Goal: Book appointment/travel/reservation

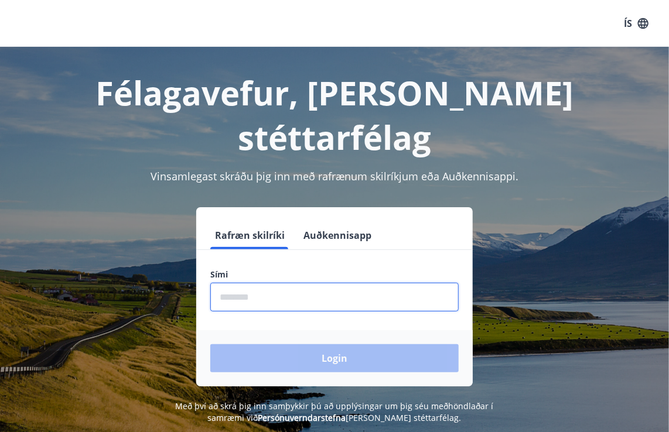
click at [322, 283] on input "phone" at bounding box center [334, 297] width 248 height 29
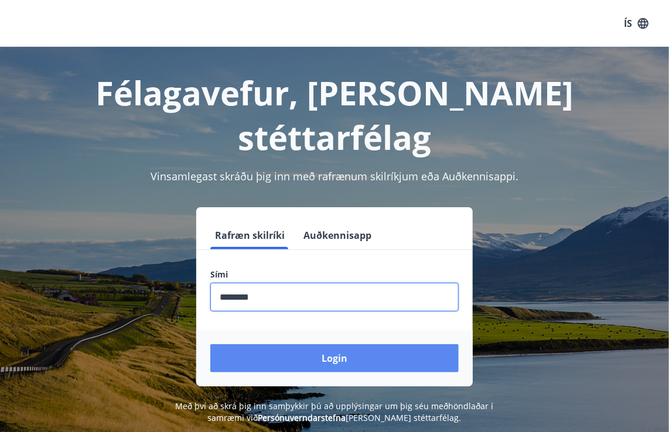
type input "********"
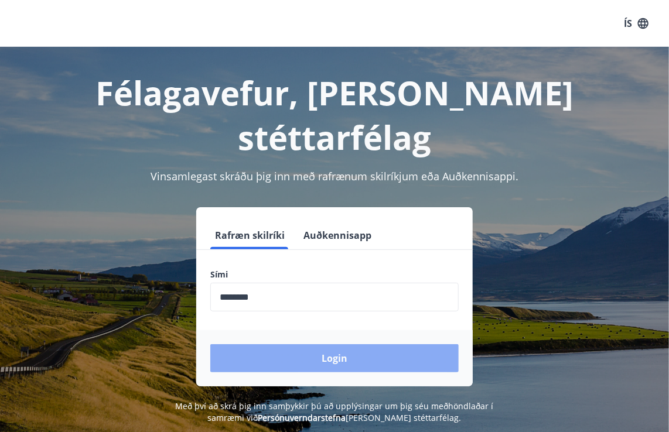
click at [337, 344] on button "Login" at bounding box center [334, 358] width 248 height 28
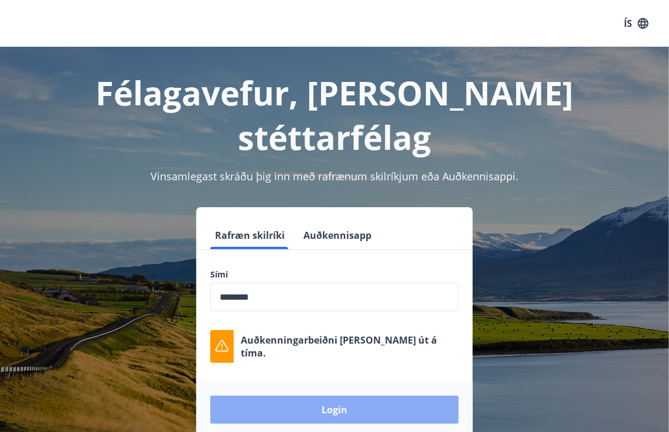
click at [349, 396] on button "Login" at bounding box center [334, 410] width 248 height 28
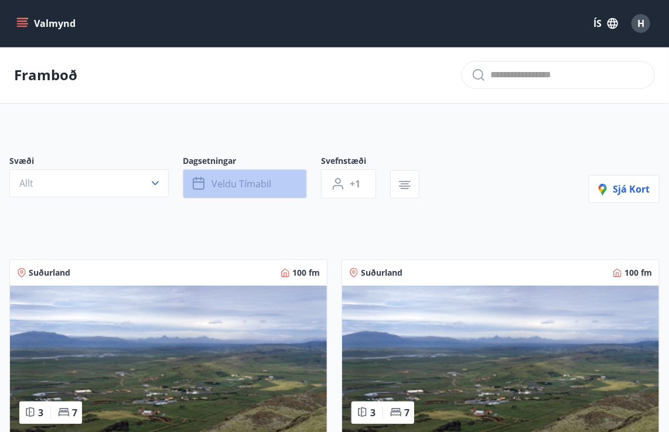
click at [224, 183] on span "Veldu tímabil" at bounding box center [241, 183] width 60 height 13
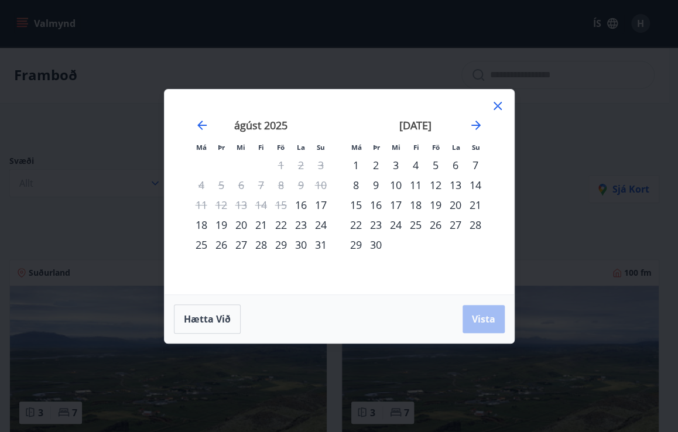
click at [505, 111] on div "Má Þr Mi Fi Fö La Su Má Þr Mi Fi Fö La Su [DATE] 1 2 3 4 5 6 7 8 9 10 11 12 13 …" at bounding box center [340, 192] width 350 height 205
click at [498, 109] on icon at bounding box center [498, 106] width 14 height 14
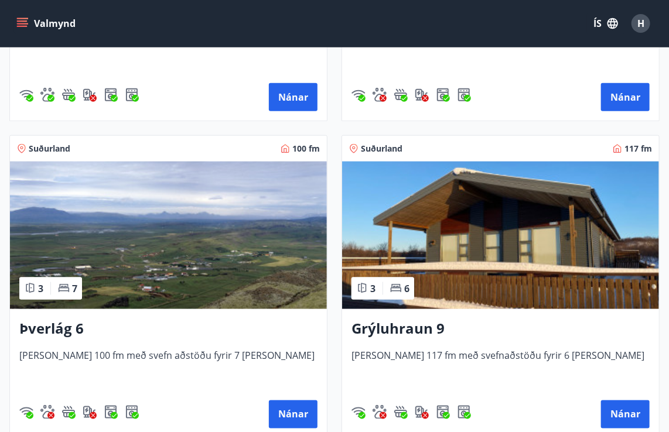
scroll to position [468, 0]
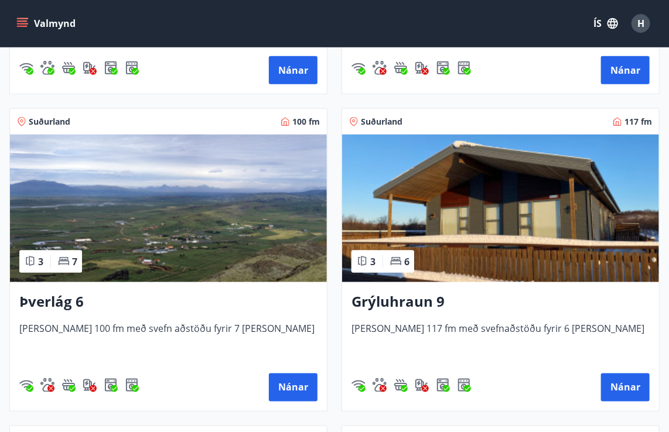
click at [389, 125] on span "Suðurland" at bounding box center [382, 122] width 42 height 12
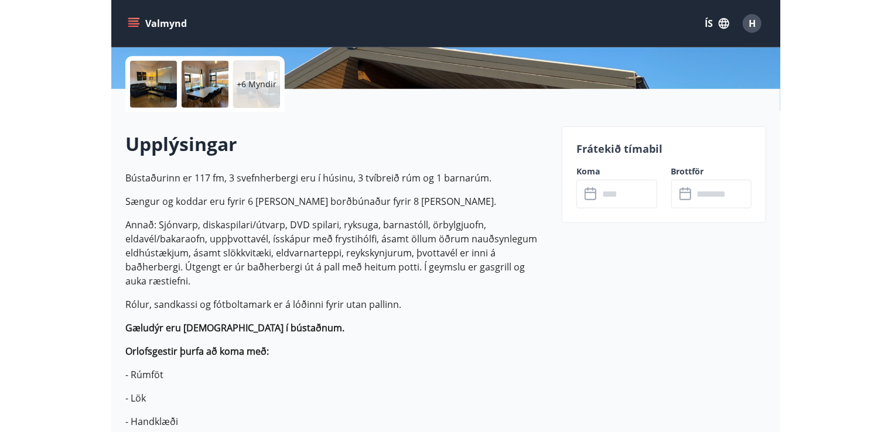
scroll to position [234, 0]
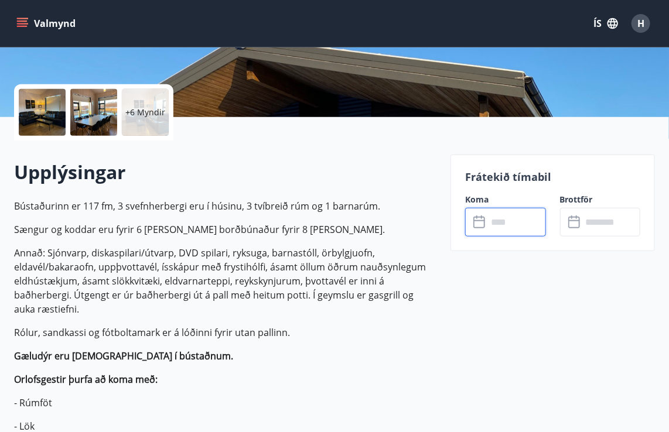
click at [512, 224] on input "text" at bounding box center [516, 222] width 58 height 29
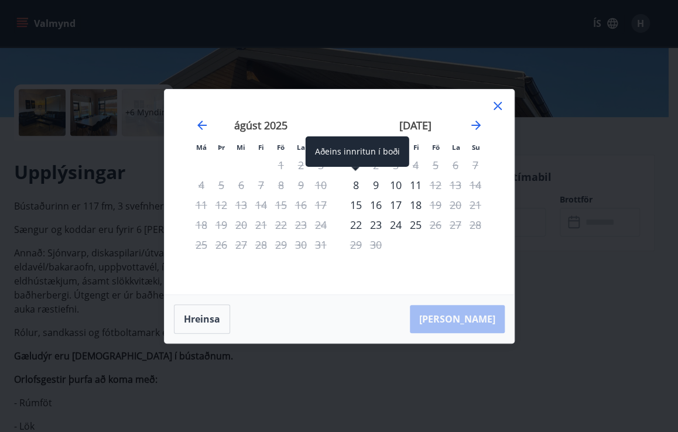
click at [358, 186] on div "8" at bounding box center [356, 185] width 20 height 20
click at [356, 184] on div "8" at bounding box center [356, 185] width 20 height 20
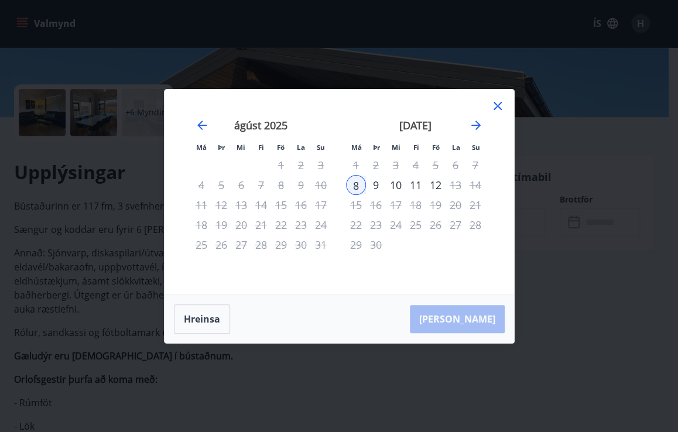
click at [370, 188] on div "9" at bounding box center [376, 185] width 20 height 20
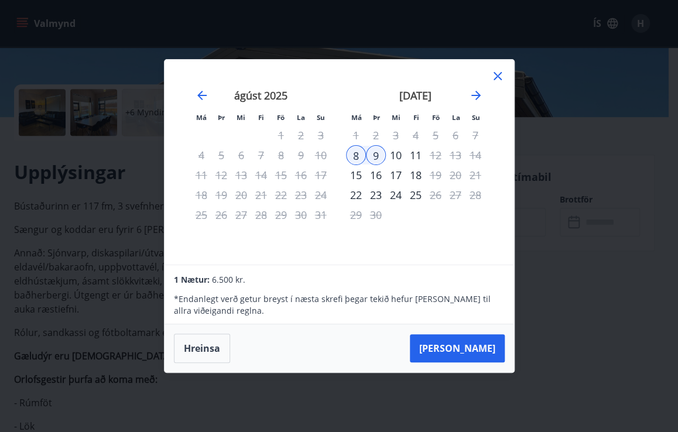
click at [399, 153] on div "10" at bounding box center [396, 155] width 20 height 20
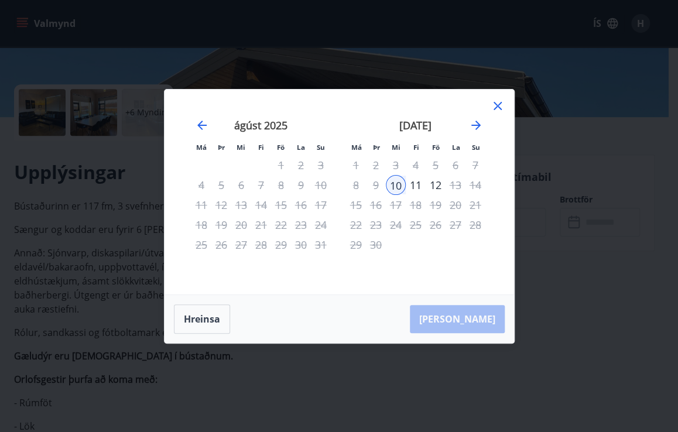
click at [412, 187] on div "11" at bounding box center [416, 185] width 20 height 20
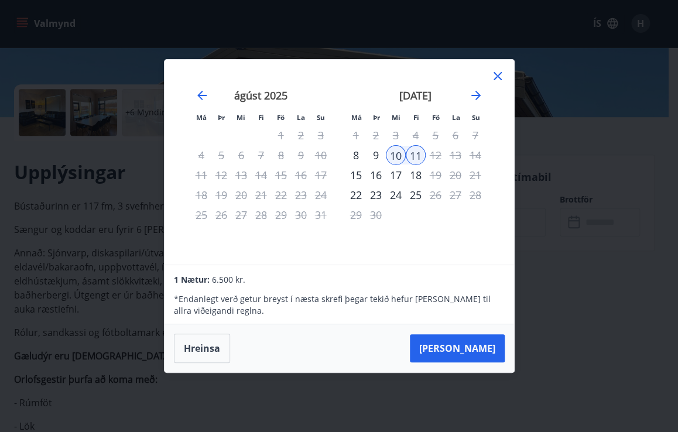
click at [466, 248] on div "[DATE] 1 2 3 4 5 6 7 8 9 10 11 12 13 14 15 16 17 18 19 20 21 22 23 24 25 26 27 …" at bounding box center [415, 170] width 155 height 192
click at [200, 343] on button "Hreinsa" at bounding box center [202, 348] width 56 height 29
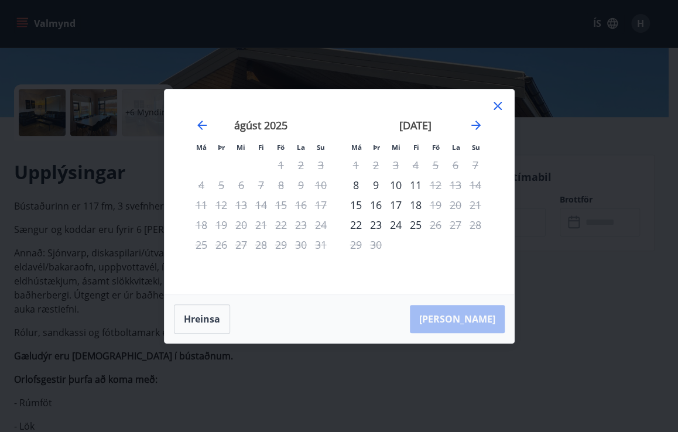
drag, startPoint x: 354, startPoint y: 117, endPoint x: 405, endPoint y: 173, distance: 76.3
click at [405, 173] on div "[DATE] 1 2 3 4 5 6 7 8 9 10 11 12 13 14 15 16 17 18 19 20 21 22 23 24 25 26 27 …" at bounding box center [415, 200] width 155 height 192
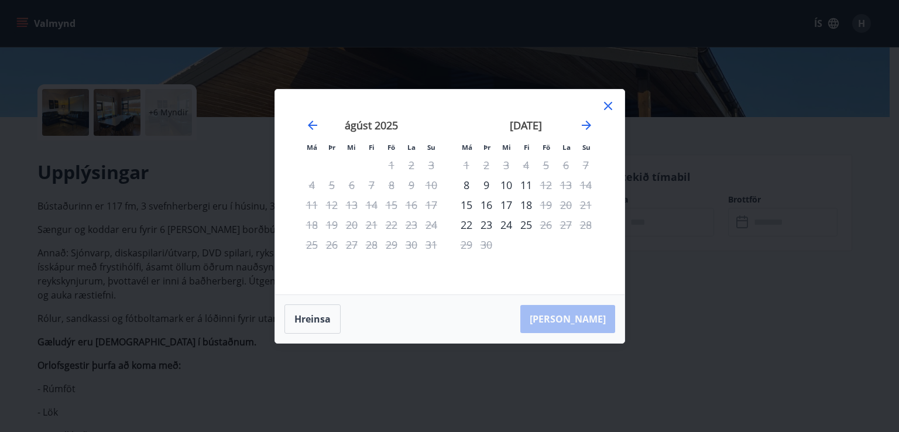
click at [603, 108] on icon at bounding box center [608, 106] width 14 height 14
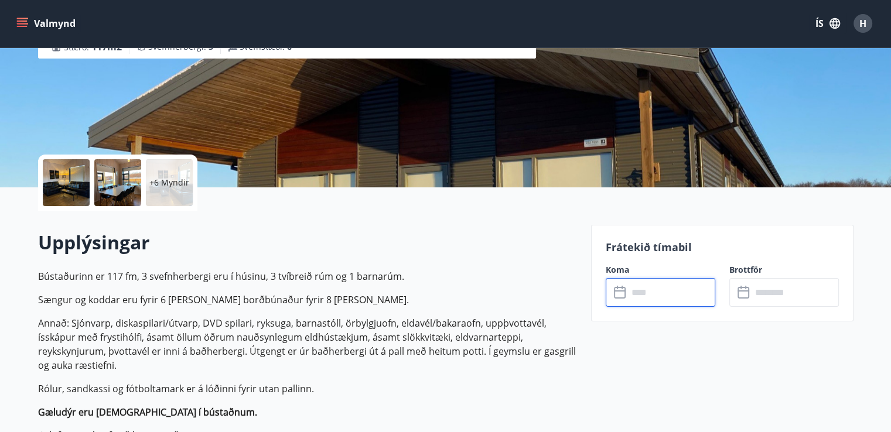
scroll to position [176, 0]
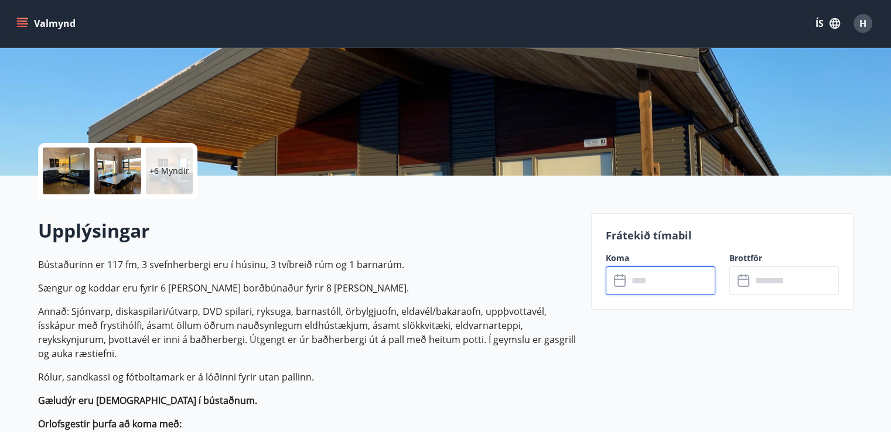
click at [628, 282] on input "text" at bounding box center [671, 280] width 87 height 29
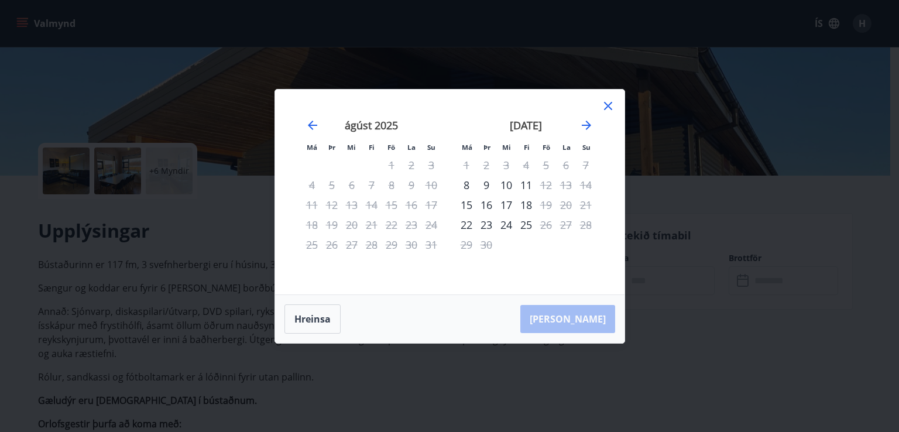
click at [611, 105] on icon at bounding box center [608, 106] width 14 height 14
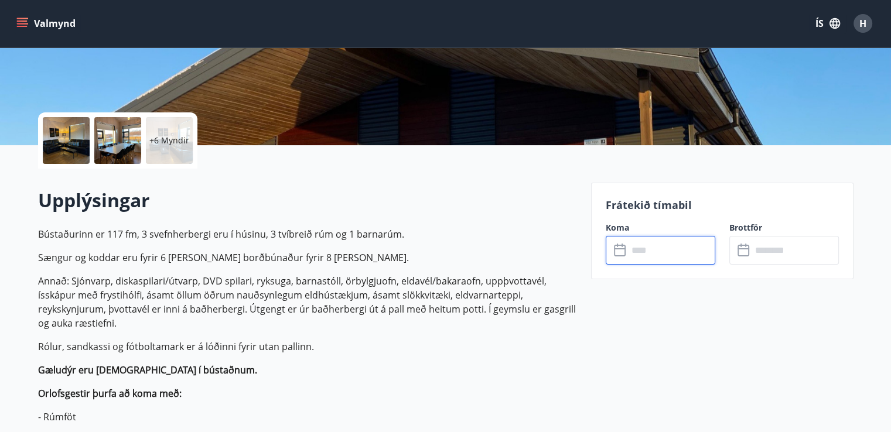
scroll to position [234, 0]
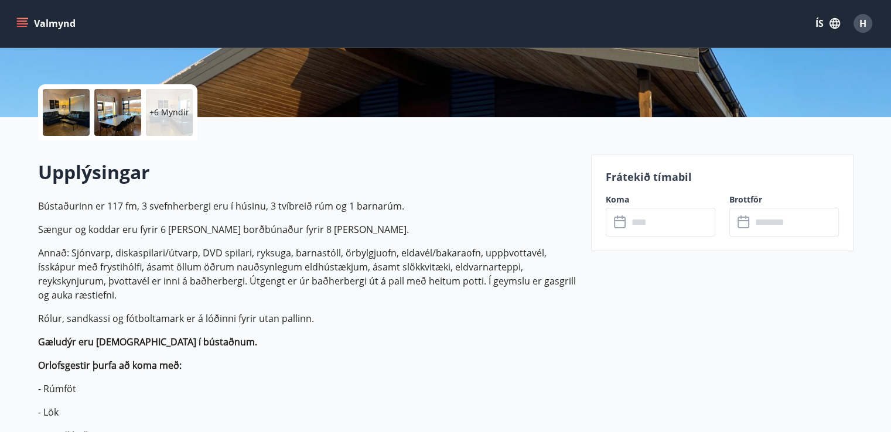
click at [618, 221] on icon at bounding box center [621, 222] width 14 height 14
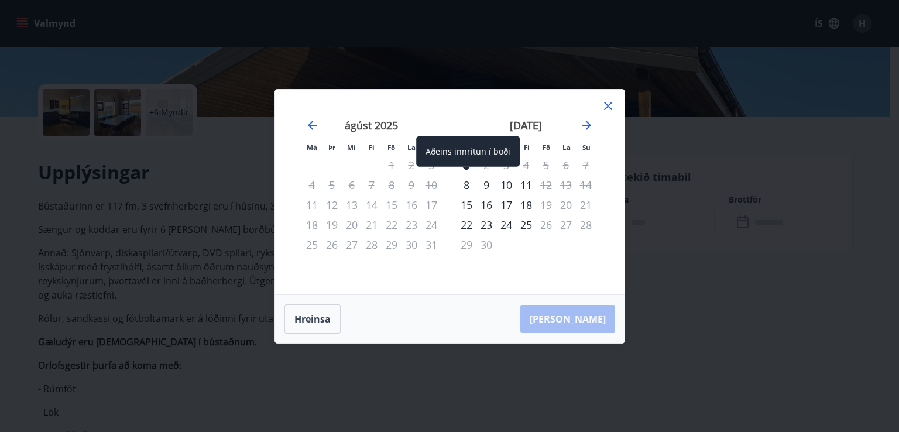
click at [465, 186] on div "8" at bounding box center [467, 185] width 20 height 20
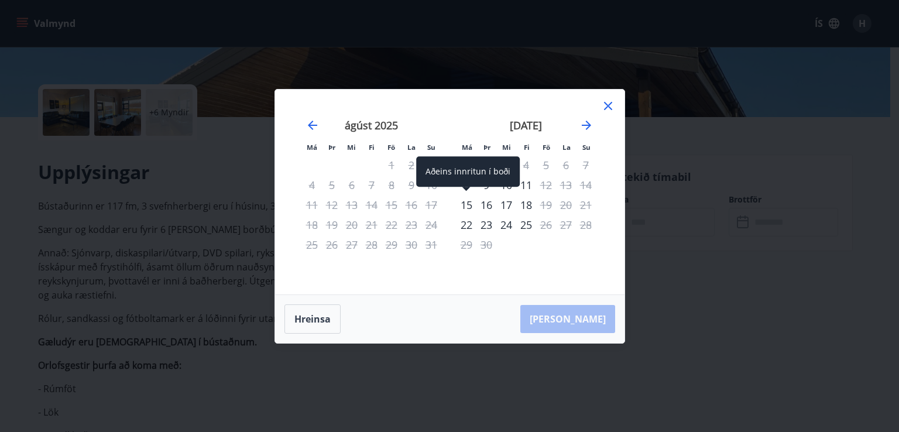
click at [460, 172] on div "Aðeins innritun í boði" at bounding box center [468, 171] width 104 height 30
click at [464, 184] on div "Aðeins innritun í boði" at bounding box center [468, 171] width 104 height 30
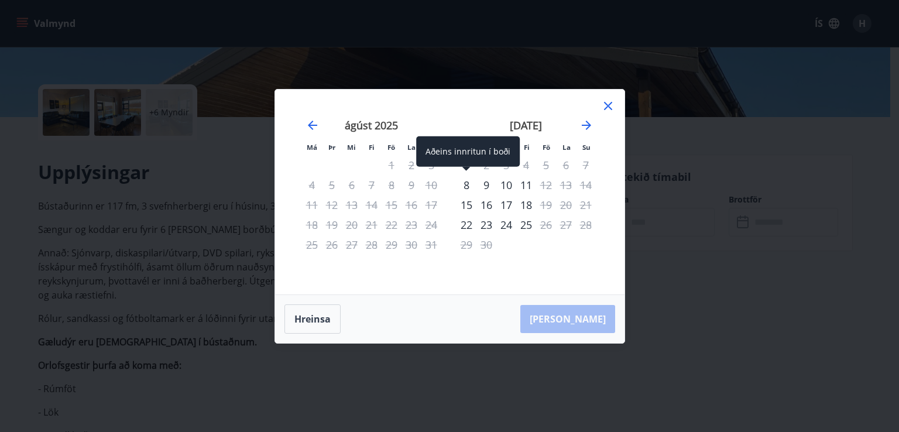
click at [469, 186] on div "8" at bounding box center [467, 185] width 20 height 20
click at [485, 184] on div "9" at bounding box center [487, 185] width 20 height 20
click at [508, 184] on div "10" at bounding box center [506, 185] width 20 height 20
click at [526, 184] on div "11" at bounding box center [526, 185] width 20 height 20
click at [573, 318] on div "[PERSON_NAME]" at bounding box center [450, 319] width 350 height 48
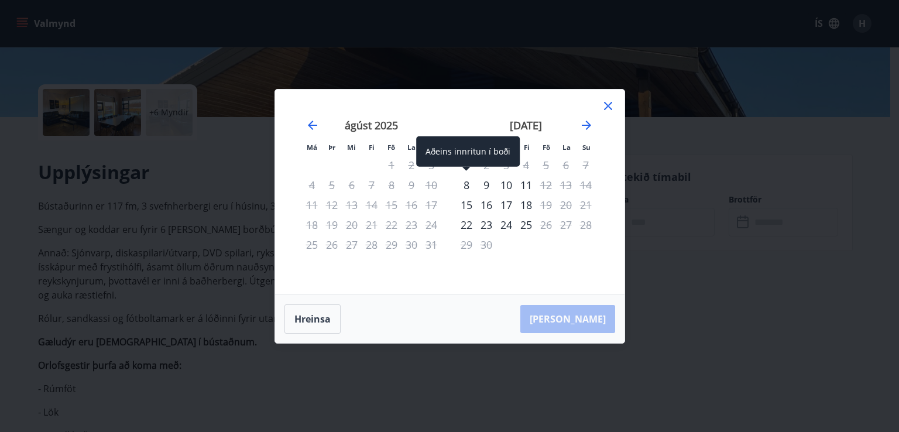
drag, startPoint x: 465, startPoint y: 186, endPoint x: 464, endPoint y: 180, distance: 6.0
click at [464, 180] on div "8" at bounding box center [467, 185] width 20 height 20
click at [488, 188] on div "9" at bounding box center [487, 185] width 20 height 20
click at [504, 181] on div "10" at bounding box center [506, 185] width 20 height 20
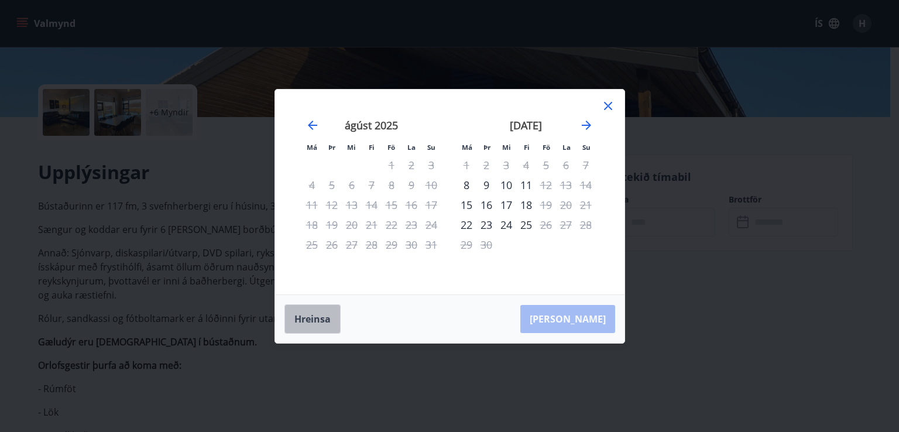
click at [311, 320] on button "Hreinsa" at bounding box center [313, 318] width 56 height 29
click at [588, 317] on div "[PERSON_NAME]" at bounding box center [450, 319] width 350 height 48
click at [576, 314] on div "[PERSON_NAME]" at bounding box center [450, 319] width 350 height 48
click at [604, 101] on icon at bounding box center [608, 106] width 14 height 14
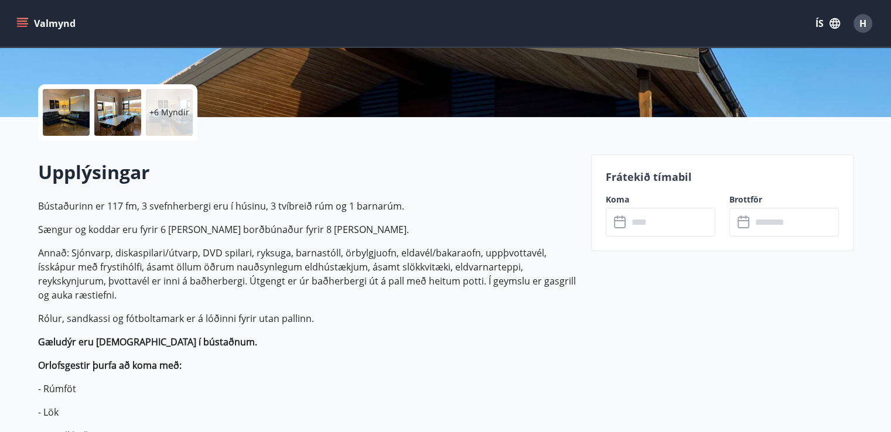
click at [641, 223] on input "text" at bounding box center [671, 222] width 87 height 29
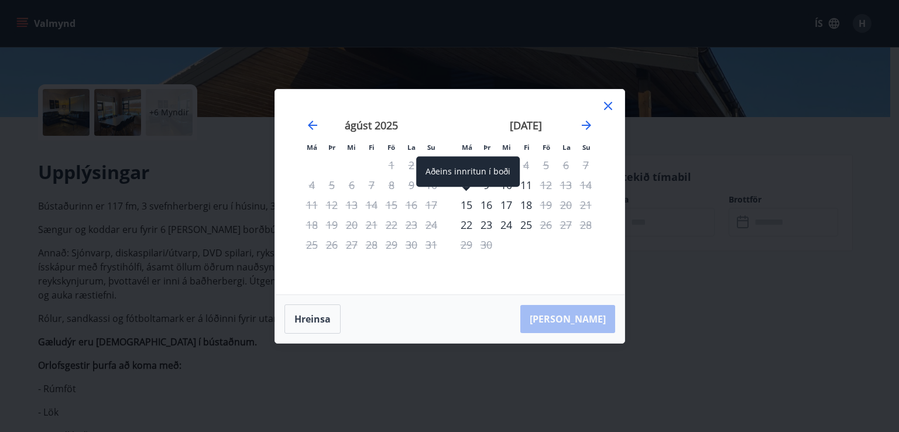
click at [509, 183] on div "Aðeins innritun í boði" at bounding box center [468, 171] width 104 height 30
click at [479, 191] on div "Aðeins innritun í boði" at bounding box center [468, 175] width 104 height 39
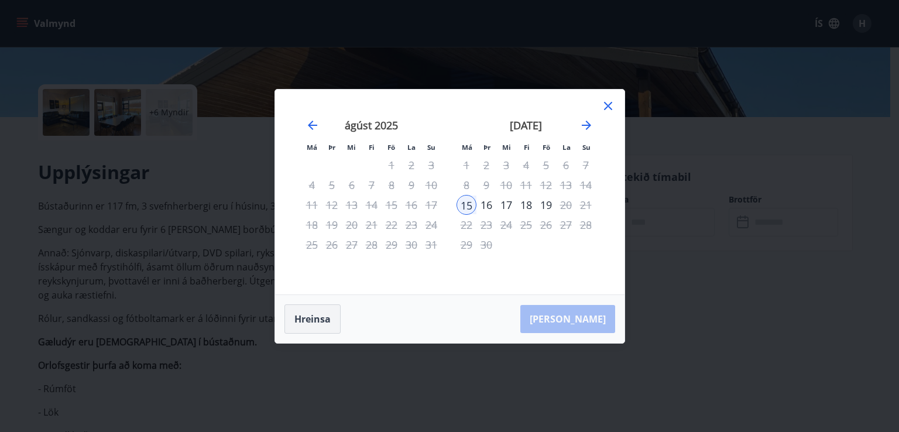
click at [326, 319] on button "Hreinsa" at bounding box center [313, 318] width 56 height 29
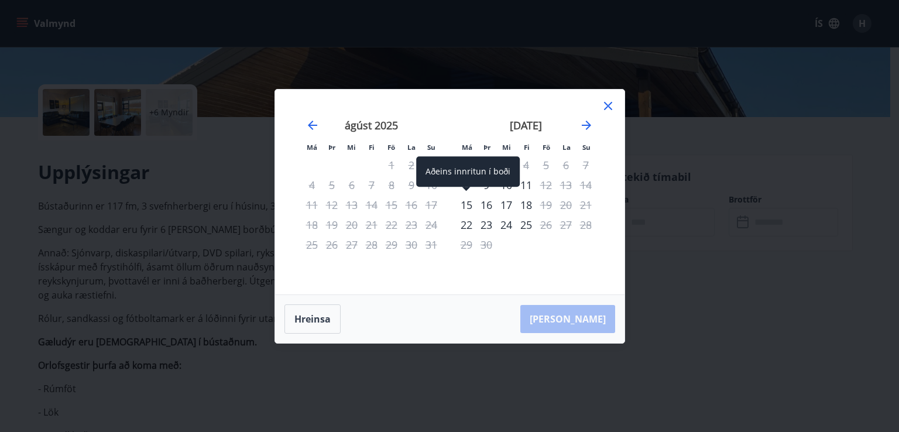
click at [465, 188] on span at bounding box center [467, 190] width 8 height 6
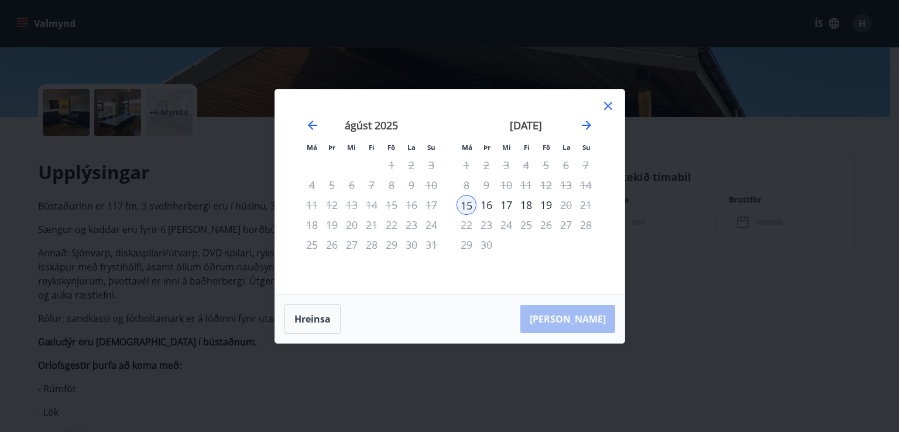
click at [487, 206] on div "16" at bounding box center [487, 205] width 20 height 20
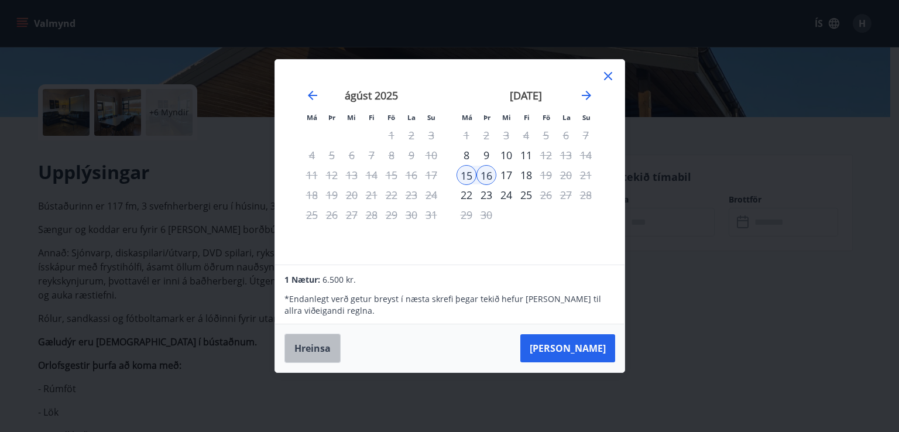
click at [306, 349] on button "Hreinsa" at bounding box center [313, 348] width 56 height 29
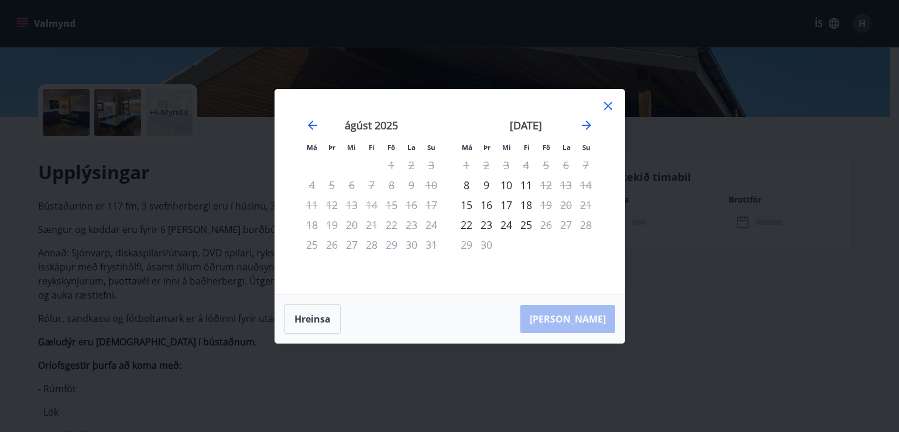
click at [467, 168] on div "1" at bounding box center [467, 165] width 20 height 20
drag, startPoint x: 486, startPoint y: 184, endPoint x: 485, endPoint y: 179, distance: 5.9
click at [485, 179] on div "9" at bounding box center [487, 185] width 20 height 20
click at [506, 185] on div "10" at bounding box center [506, 185] width 20 height 20
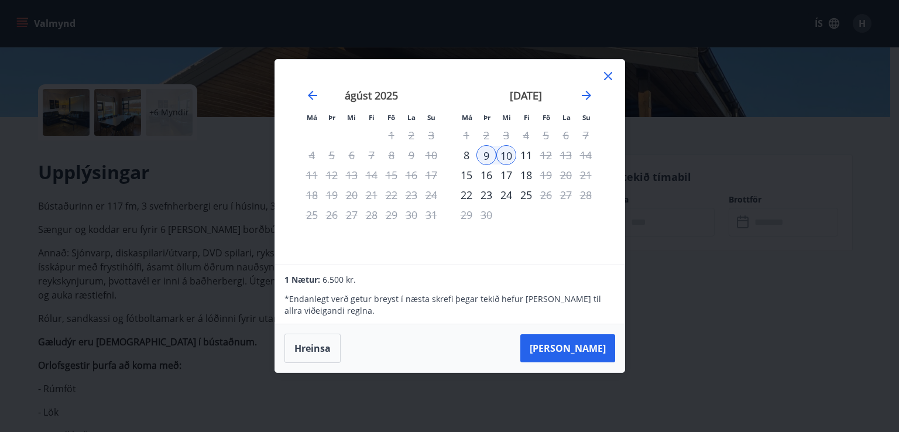
click at [527, 157] on div "11" at bounding box center [526, 155] width 20 height 20
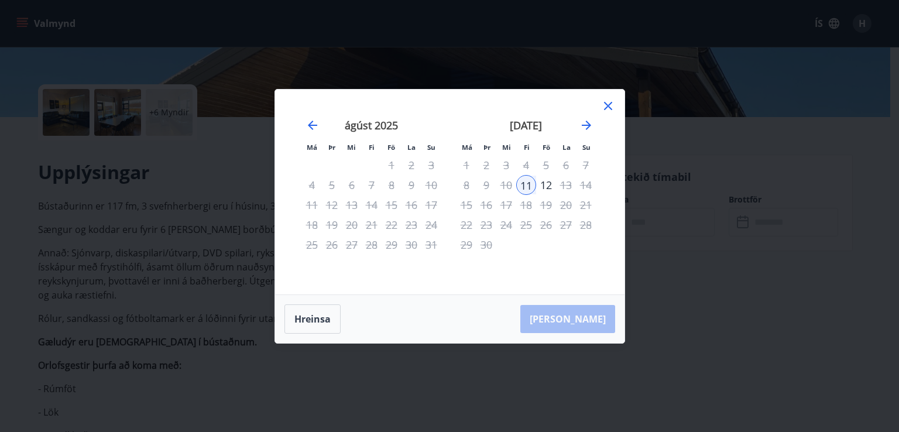
click at [573, 316] on div "[PERSON_NAME]" at bounding box center [450, 319] width 350 height 48
click at [584, 319] on div "[PERSON_NAME]" at bounding box center [450, 319] width 350 height 48
click at [582, 321] on div "[PERSON_NAME]" at bounding box center [450, 319] width 350 height 48
click at [582, 320] on div "[PERSON_NAME]" at bounding box center [450, 319] width 350 height 48
click at [582, 319] on div "[PERSON_NAME]" at bounding box center [450, 319] width 350 height 48
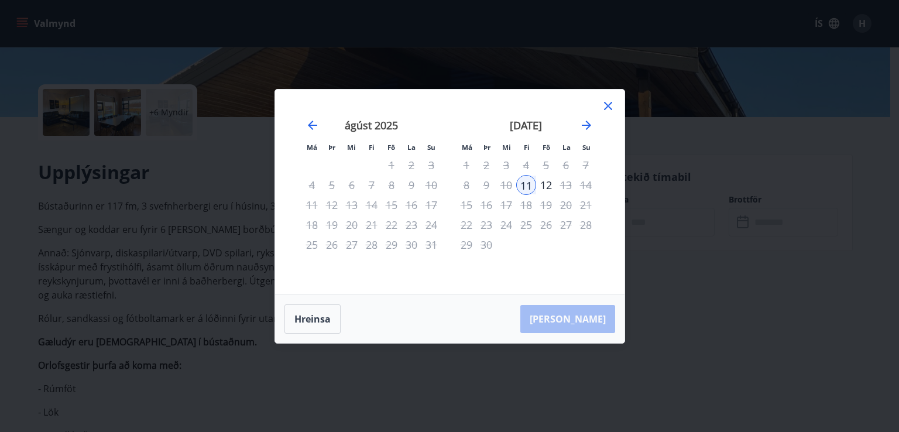
click at [521, 184] on div "11" at bounding box center [526, 185] width 20 height 20
click at [569, 184] on div "13" at bounding box center [566, 185] width 20 height 20
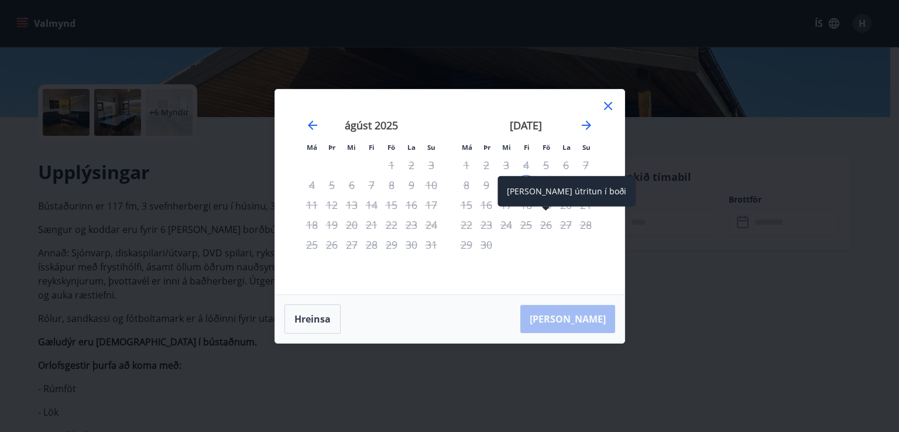
click at [542, 193] on div "[PERSON_NAME] útritun í boði" at bounding box center [567, 191] width 138 height 30
click at [547, 206] on div "[PERSON_NAME] útritun í boði" at bounding box center [567, 191] width 138 height 30
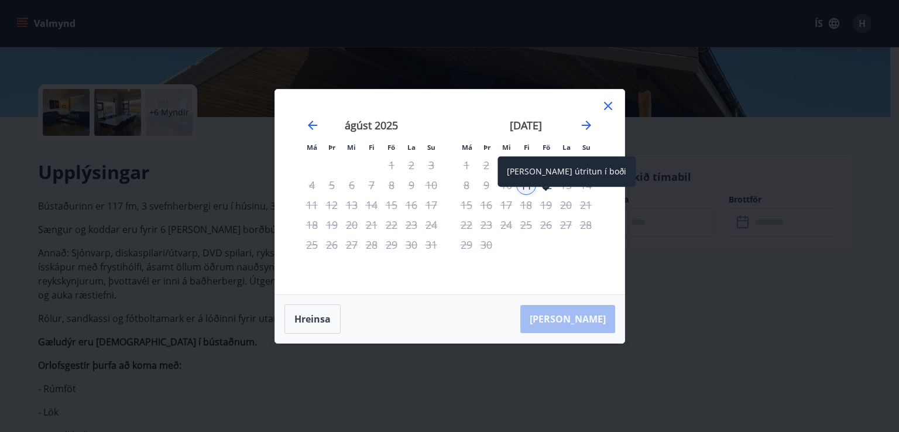
drag, startPoint x: 546, startPoint y: 182, endPoint x: 546, endPoint y: 168, distance: 13.5
click at [546, 168] on div "[PERSON_NAME] útritun í boði" at bounding box center [567, 171] width 138 height 30
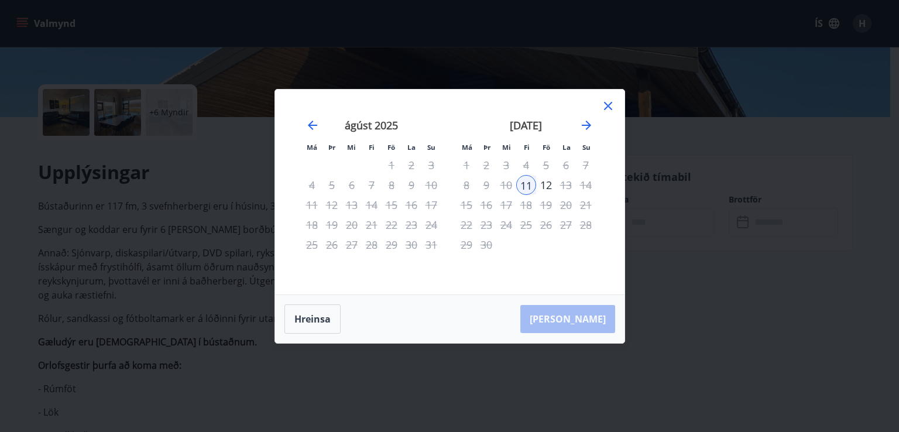
click at [510, 185] on div "10" at bounding box center [506, 185] width 20 height 20
click at [530, 188] on div "11" at bounding box center [526, 185] width 20 height 20
drag, startPoint x: 577, startPoint y: 319, endPoint x: 570, endPoint y: 315, distance: 7.9
click at [570, 315] on div "[PERSON_NAME]" at bounding box center [450, 319] width 350 height 48
drag, startPoint x: 580, startPoint y: 318, endPoint x: 571, endPoint y: 314, distance: 8.9
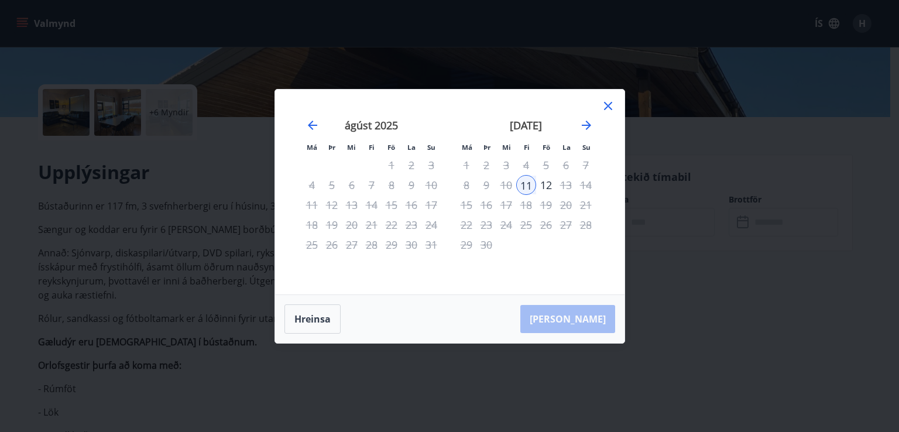
click at [571, 314] on div "[PERSON_NAME]" at bounding box center [450, 319] width 350 height 48
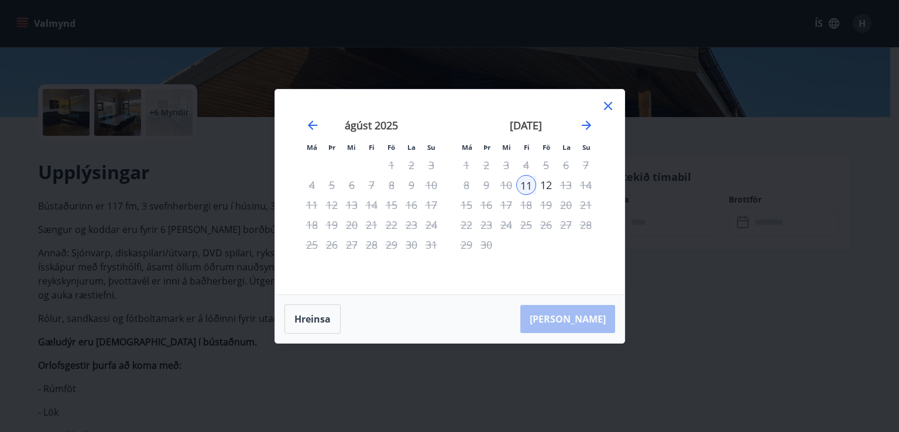
click at [571, 313] on div "[PERSON_NAME]" at bounding box center [450, 319] width 350 height 48
click at [570, 312] on div "[PERSON_NAME]" at bounding box center [450, 319] width 350 height 48
click at [527, 184] on div "11" at bounding box center [526, 185] width 20 height 20
click at [505, 181] on div "10" at bounding box center [506, 185] width 20 height 20
click at [526, 185] on div "11" at bounding box center [526, 185] width 20 height 20
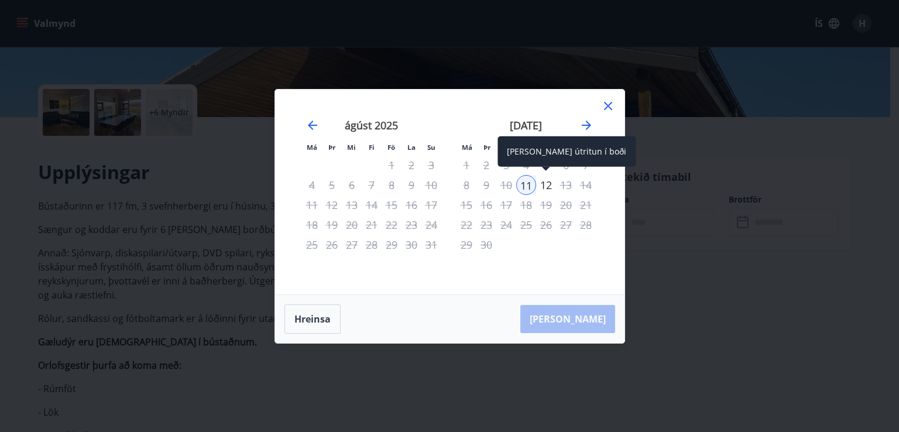
click at [543, 183] on div "12" at bounding box center [546, 185] width 20 height 20
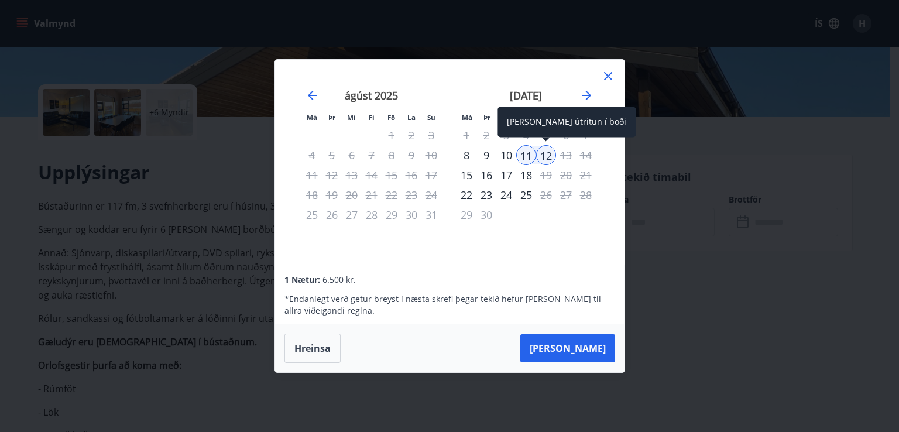
drag, startPoint x: 549, startPoint y: 157, endPoint x: 529, endPoint y: 294, distance: 137.9
click at [548, 155] on div "12" at bounding box center [546, 155] width 20 height 20
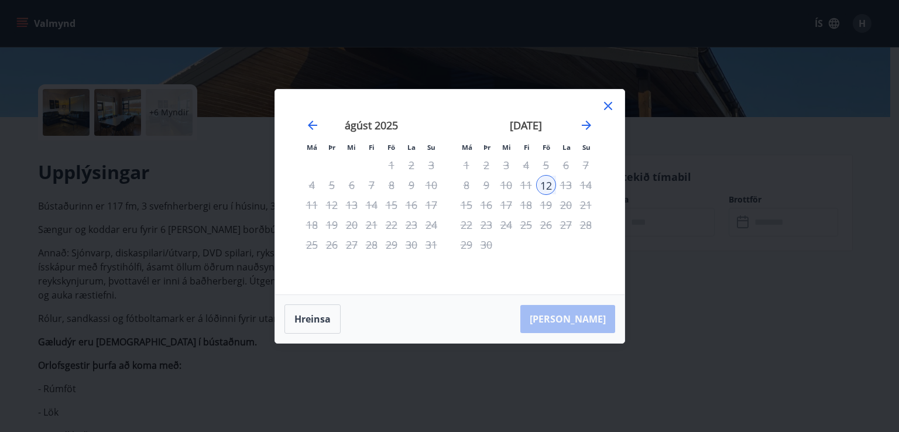
click at [582, 314] on div "[PERSON_NAME]" at bounding box center [450, 319] width 350 height 48
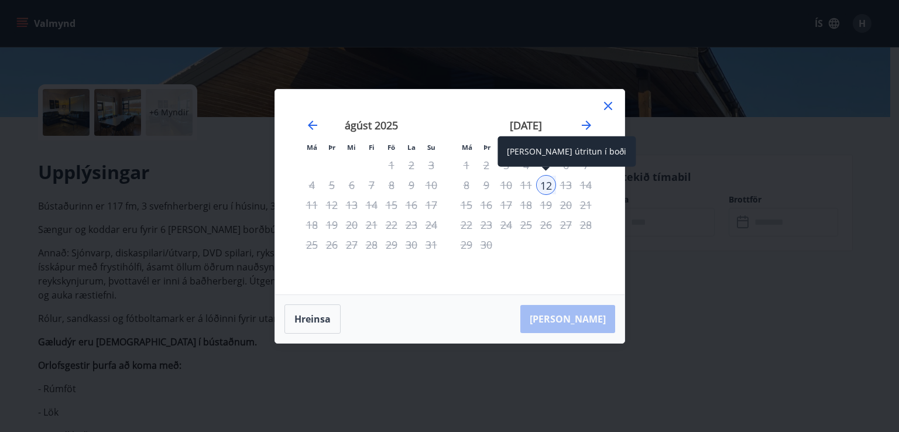
click at [550, 183] on div "12" at bounding box center [546, 185] width 20 height 20
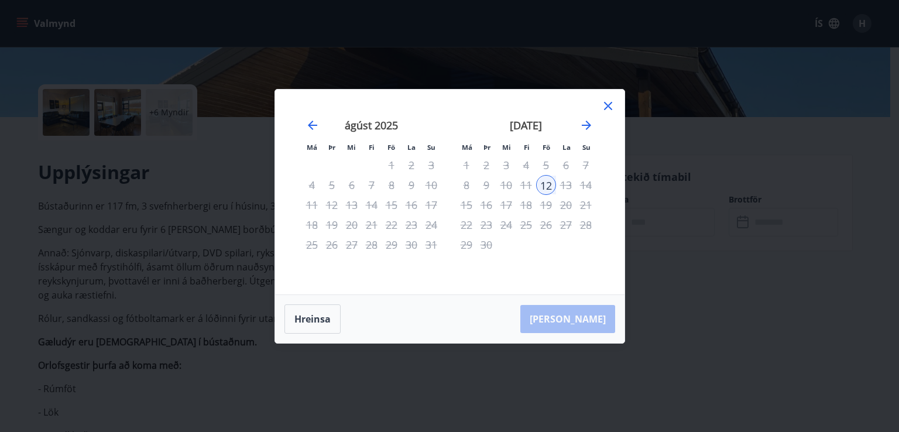
click at [588, 319] on div "[PERSON_NAME]" at bounding box center [450, 319] width 350 height 48
click at [587, 317] on div "[PERSON_NAME]" at bounding box center [450, 319] width 350 height 48
click at [591, 326] on div "[PERSON_NAME]" at bounding box center [450, 319] width 350 height 48
click at [582, 317] on div "[PERSON_NAME]" at bounding box center [450, 319] width 350 height 48
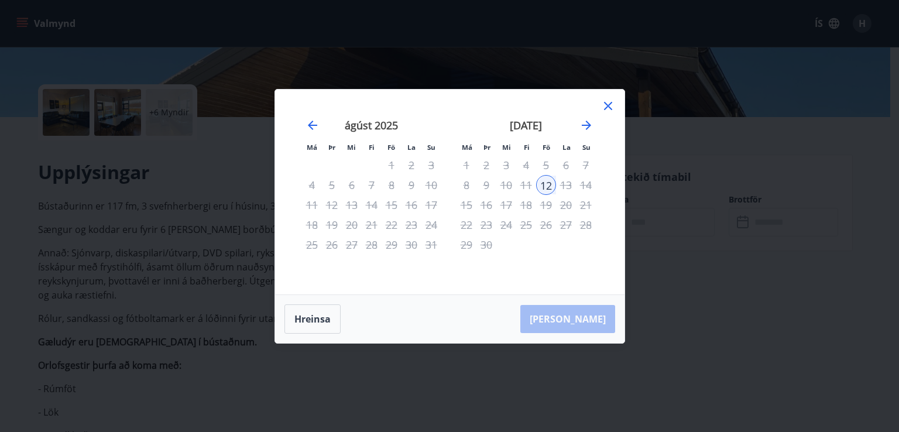
drag, startPoint x: 582, startPoint y: 317, endPoint x: 578, endPoint y: 330, distance: 13.5
click at [578, 330] on div "[PERSON_NAME]" at bounding box center [450, 319] width 350 height 48
click at [583, 321] on div "[PERSON_NAME]" at bounding box center [450, 319] width 350 height 48
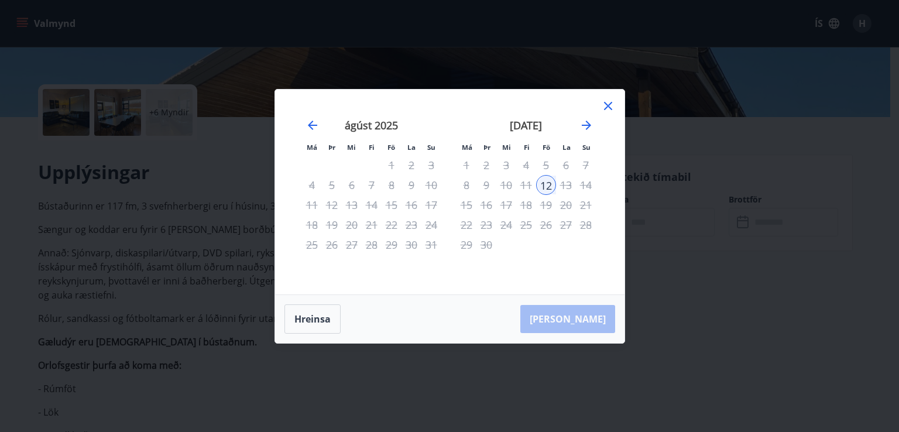
click at [576, 319] on div "[PERSON_NAME]" at bounding box center [450, 319] width 350 height 48
click at [602, 317] on div "[PERSON_NAME]" at bounding box center [450, 319] width 350 height 48
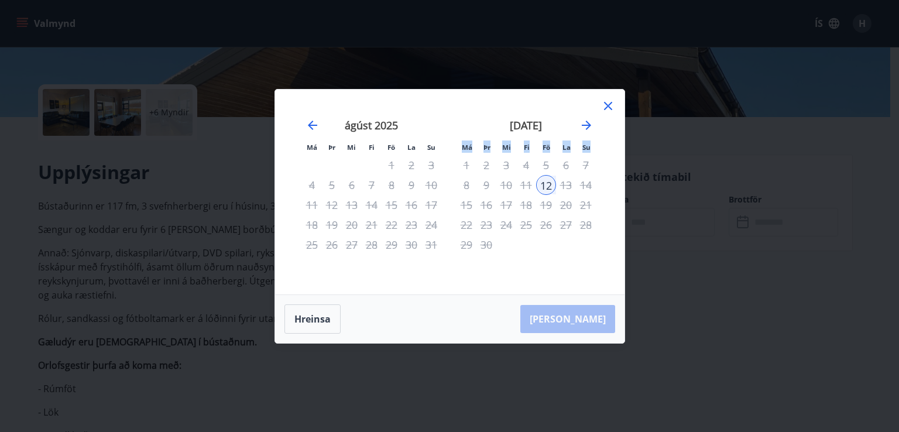
click at [602, 317] on div "[PERSON_NAME]" at bounding box center [450, 319] width 350 height 48
click at [592, 321] on div "[PERSON_NAME]" at bounding box center [450, 319] width 350 height 48
click at [581, 319] on div "[PERSON_NAME]" at bounding box center [450, 319] width 350 height 48
click at [585, 322] on div "[PERSON_NAME]" at bounding box center [450, 319] width 350 height 48
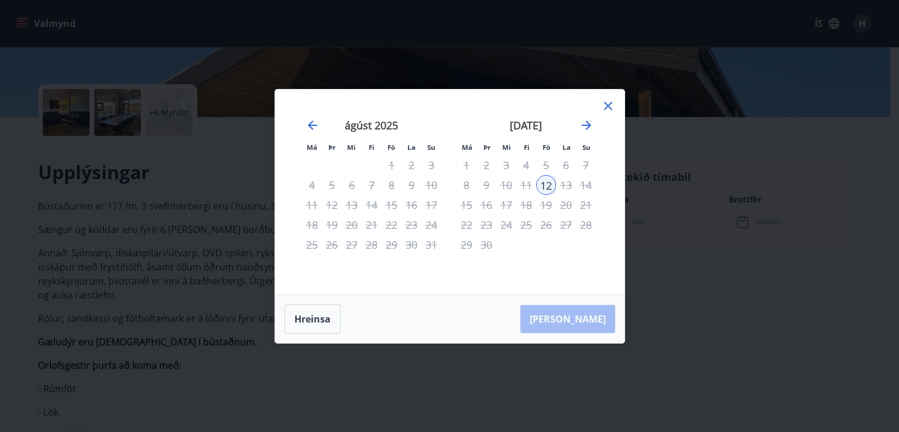
click at [584, 175] on div "14" at bounding box center [586, 185] width 20 height 20
click at [586, 184] on div "14" at bounding box center [586, 185] width 20 height 20
click at [563, 188] on div "13" at bounding box center [566, 185] width 20 height 20
click at [563, 184] on div "13" at bounding box center [566, 185] width 20 height 20
click at [585, 165] on div "7" at bounding box center [586, 165] width 20 height 20
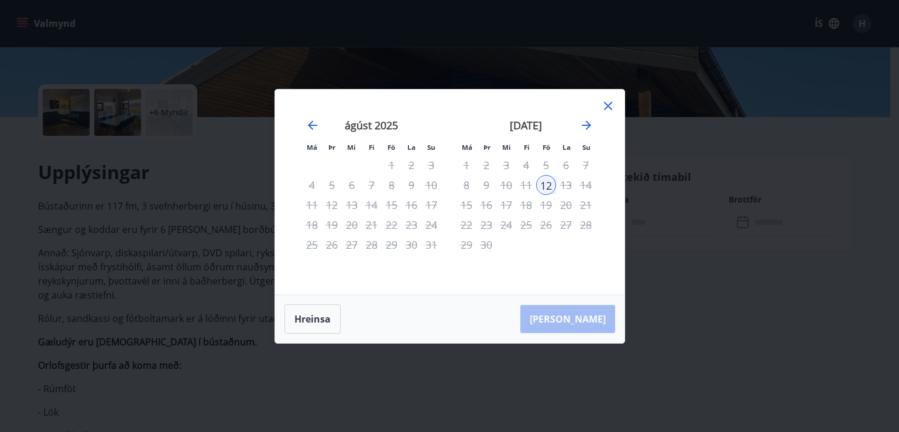
click at [585, 165] on div "7" at bounding box center [586, 165] width 20 height 20
click at [585, 317] on div "[PERSON_NAME]" at bounding box center [450, 319] width 350 height 48
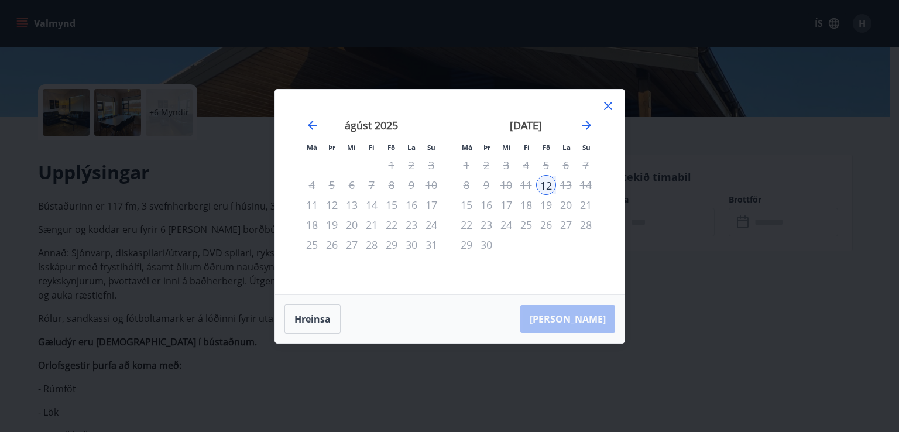
click at [585, 317] on div "[PERSON_NAME]" at bounding box center [450, 319] width 350 height 48
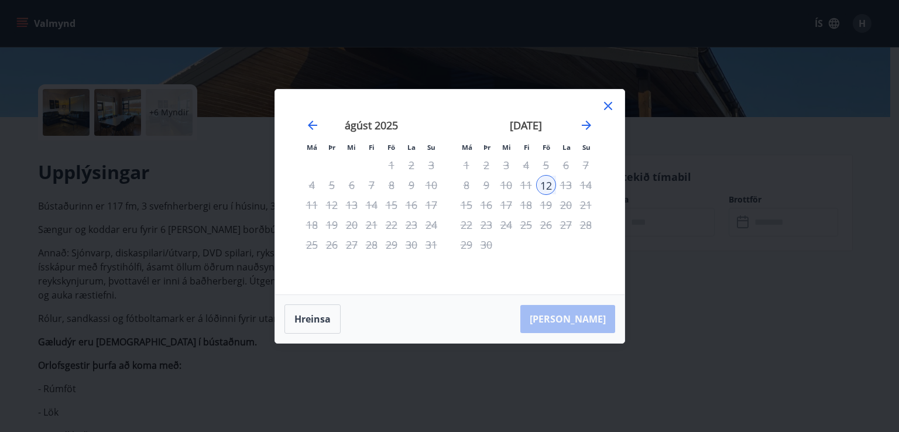
click at [587, 320] on div "[PERSON_NAME]" at bounding box center [450, 319] width 350 height 48
click at [581, 317] on div "[PERSON_NAME]" at bounding box center [450, 319] width 350 height 48
click at [595, 320] on div "[PERSON_NAME]" at bounding box center [450, 319] width 350 height 48
click at [587, 321] on div "[PERSON_NAME]" at bounding box center [450, 319] width 350 height 48
click at [581, 323] on div "[PERSON_NAME]" at bounding box center [450, 319] width 350 height 48
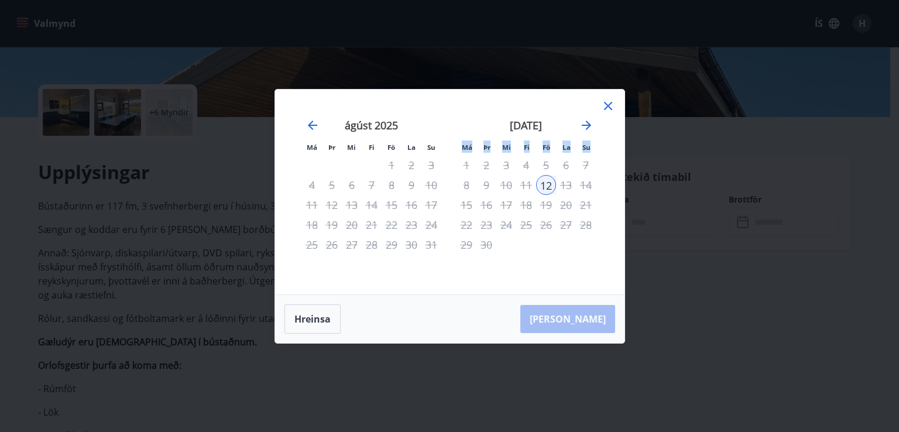
click at [581, 323] on div "[PERSON_NAME]" at bounding box center [450, 319] width 350 height 48
click at [582, 323] on div "[PERSON_NAME]" at bounding box center [450, 319] width 350 height 48
click at [583, 319] on div "[PERSON_NAME]" at bounding box center [450, 319] width 350 height 48
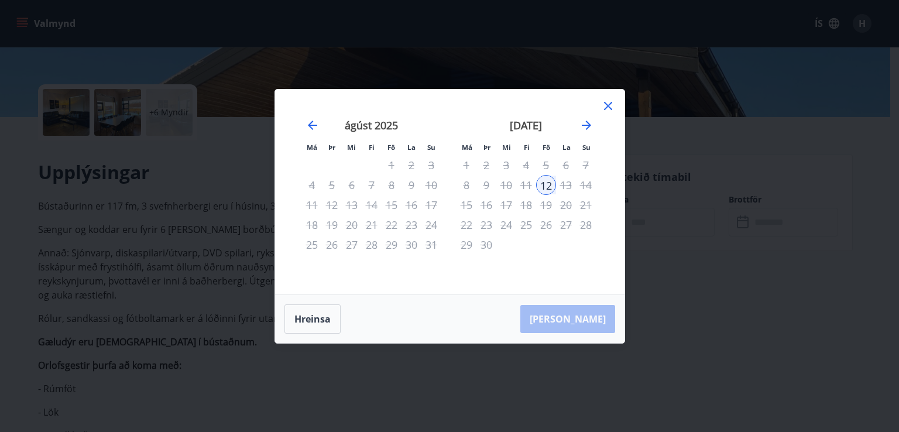
click at [577, 321] on div "[PERSON_NAME]" at bounding box center [450, 319] width 350 height 48
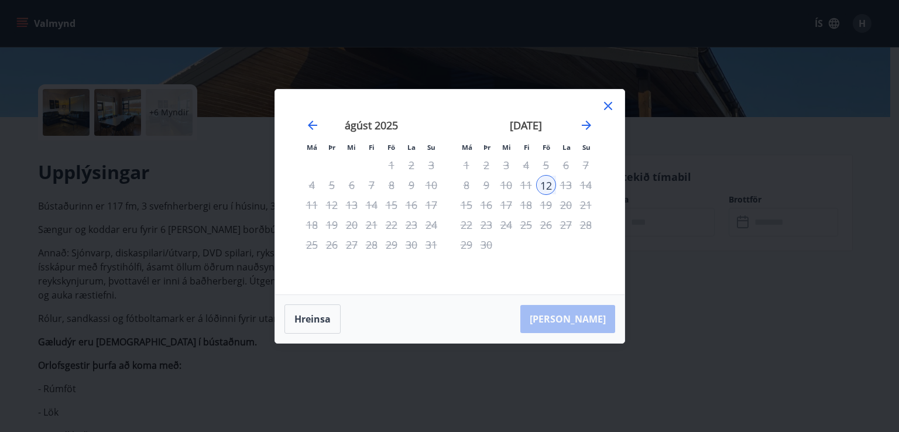
click at [577, 321] on div "[PERSON_NAME]" at bounding box center [450, 319] width 350 height 48
click at [301, 321] on button "Hreinsa" at bounding box center [313, 318] width 56 height 29
click at [485, 184] on div "9" at bounding box center [487, 185] width 20 height 20
click at [506, 185] on div "10" at bounding box center [506, 185] width 20 height 20
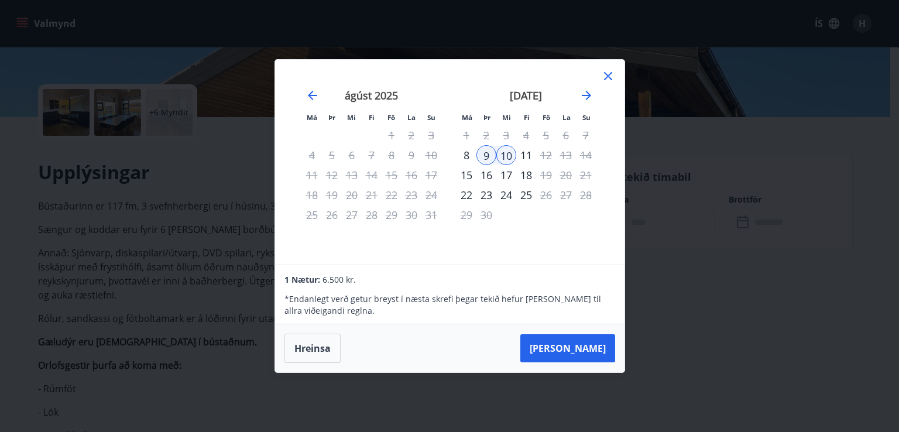
click at [527, 154] on div "11" at bounding box center [526, 155] width 20 height 20
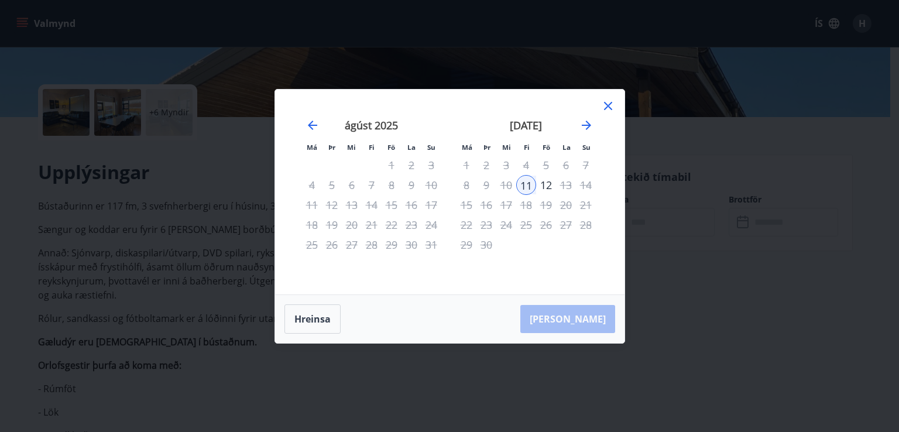
click at [580, 315] on div "[PERSON_NAME]" at bounding box center [450, 319] width 350 height 48
click at [567, 322] on div "[PERSON_NAME]" at bounding box center [450, 319] width 350 height 48
click at [562, 324] on div "[PERSON_NAME]" at bounding box center [450, 319] width 350 height 48
click at [581, 320] on div "[PERSON_NAME]" at bounding box center [450, 319] width 350 height 48
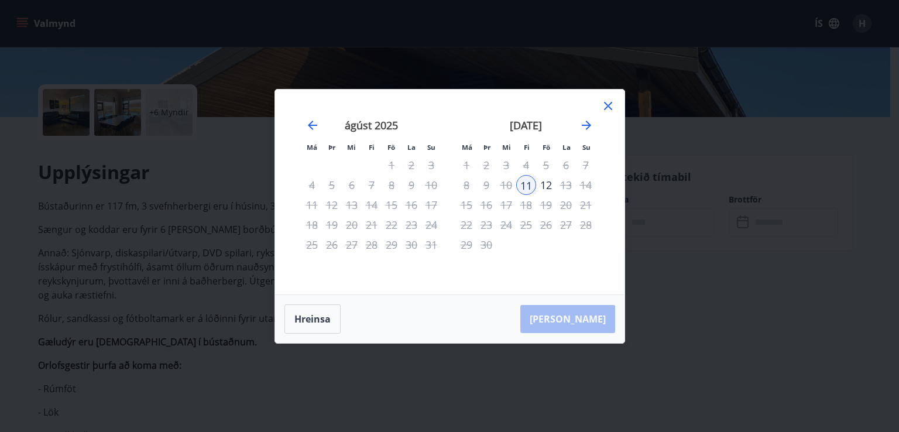
click at [581, 320] on div "[PERSON_NAME]" at bounding box center [450, 319] width 350 height 48
click at [579, 314] on div "[PERSON_NAME]" at bounding box center [450, 319] width 350 height 48
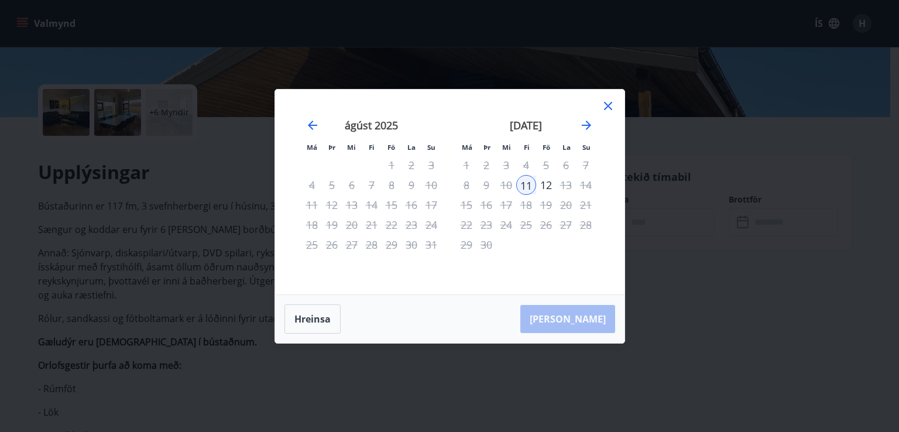
click at [579, 314] on div "[PERSON_NAME]" at bounding box center [450, 319] width 350 height 48
click at [576, 318] on div "[PERSON_NAME]" at bounding box center [450, 319] width 350 height 48
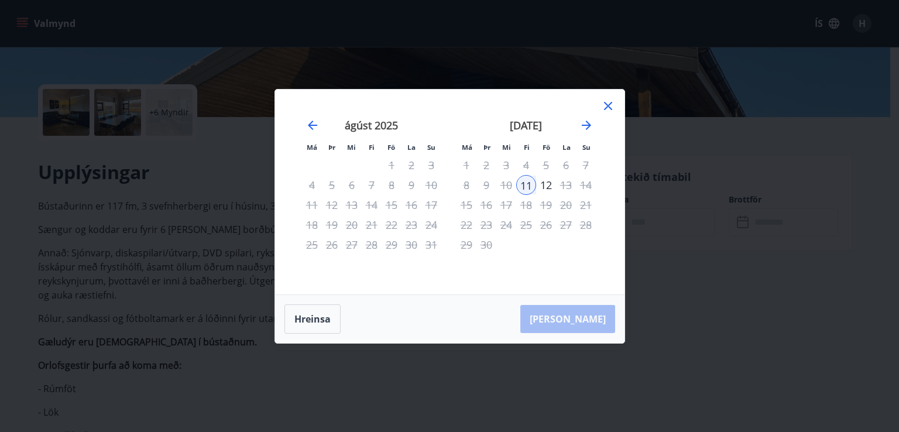
click at [576, 318] on div "[PERSON_NAME]" at bounding box center [450, 319] width 350 height 48
click at [590, 129] on icon "Move forward to switch to the next month." at bounding box center [587, 125] width 14 height 14
click at [314, 127] on icon "Move backward to switch to the previous month." at bounding box center [313, 125] width 14 height 14
click at [604, 106] on icon at bounding box center [608, 106] width 14 height 14
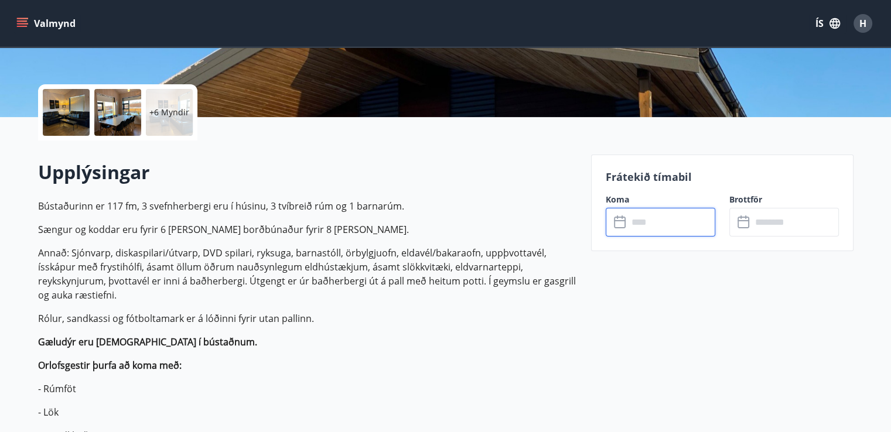
click at [638, 226] on input "text" at bounding box center [671, 222] width 87 height 29
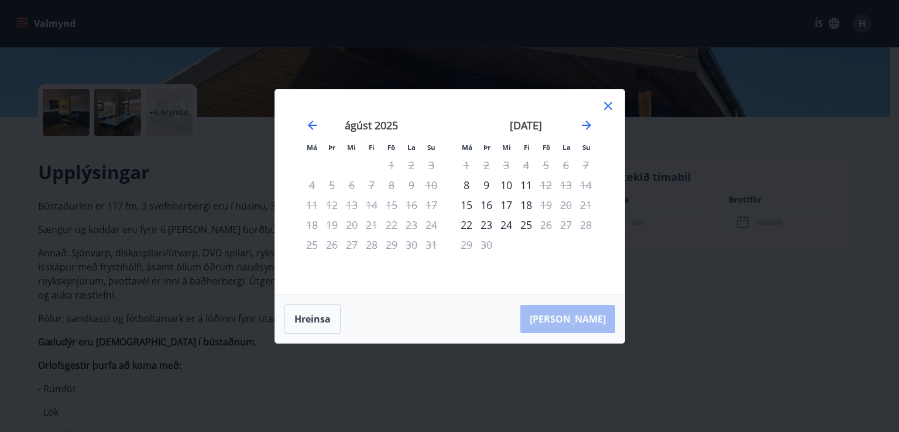
click at [487, 186] on div "9" at bounding box center [487, 185] width 20 height 20
click at [510, 186] on div "10" at bounding box center [506, 185] width 20 height 20
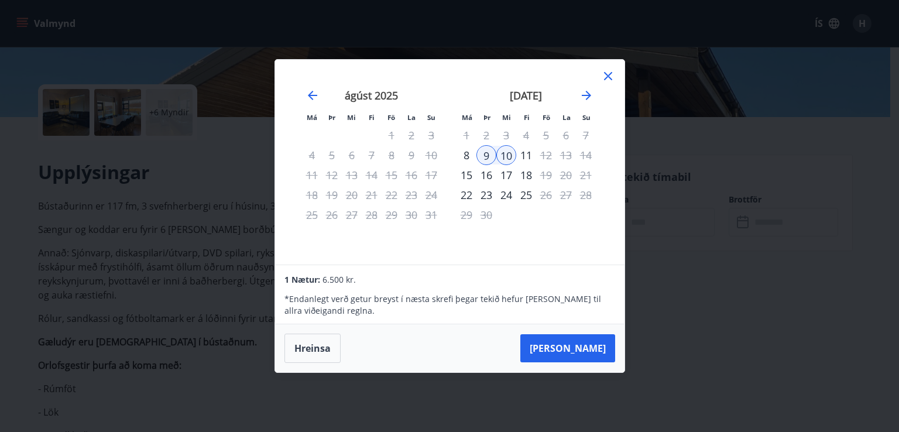
click at [530, 156] on div "11" at bounding box center [526, 155] width 20 height 20
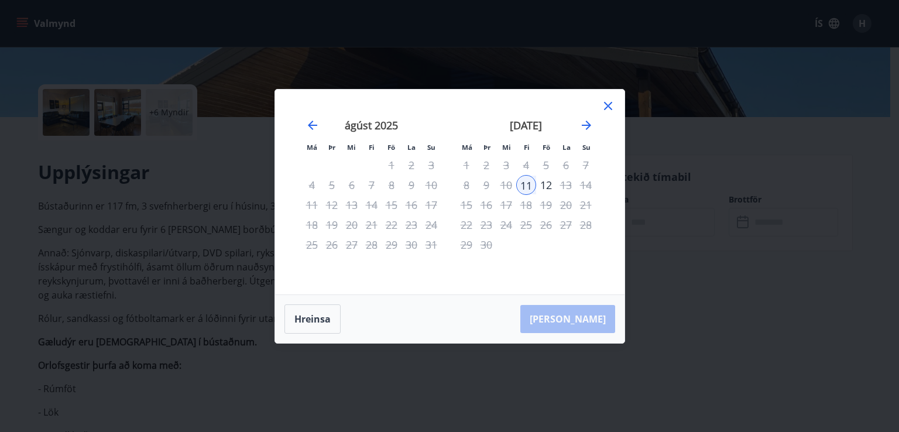
click at [587, 319] on div "[PERSON_NAME]" at bounding box center [450, 319] width 350 height 48
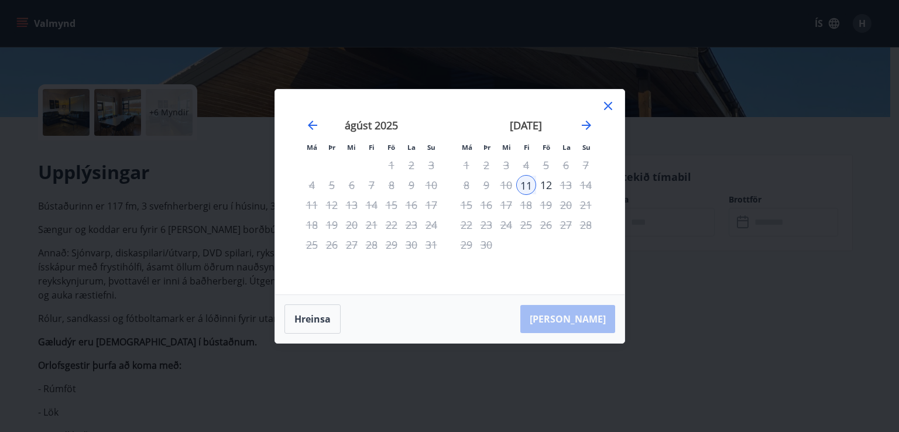
click at [587, 319] on div "[PERSON_NAME]" at bounding box center [450, 319] width 350 height 48
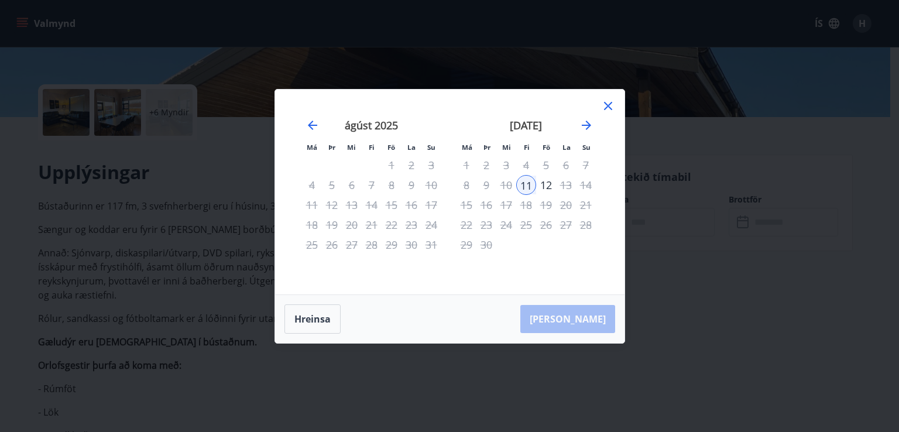
click at [587, 319] on div "[PERSON_NAME]" at bounding box center [450, 319] width 350 height 48
click at [603, 104] on icon at bounding box center [608, 106] width 14 height 14
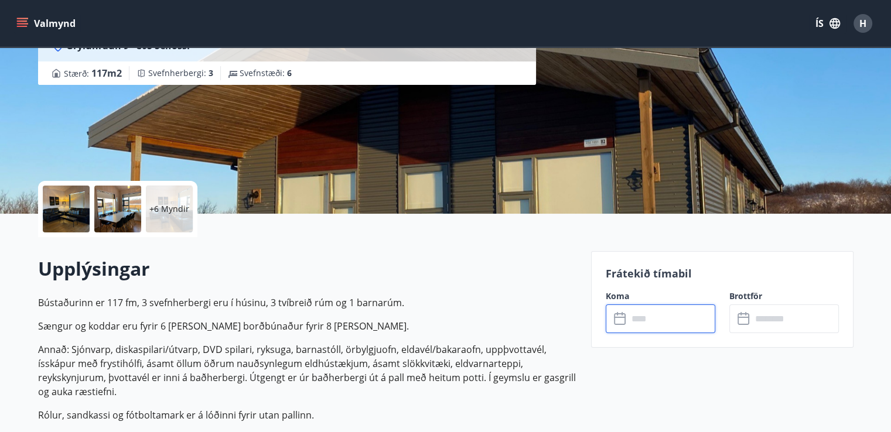
scroll to position [117, 0]
